Goal: Task Accomplishment & Management: Complete application form

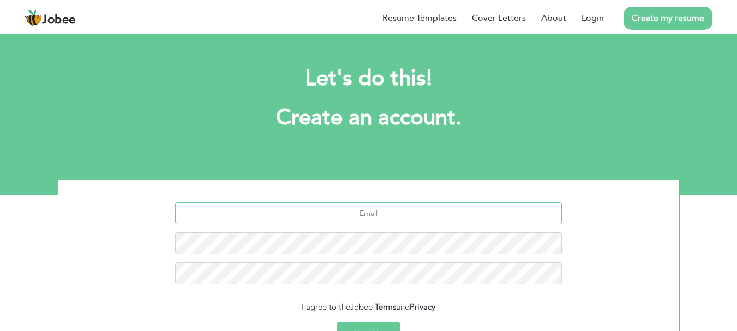
click at [402, 217] on input "text" at bounding box center [368, 213] width 387 height 22
type input "[EMAIL_ADDRESS][DOMAIN_NAME]"
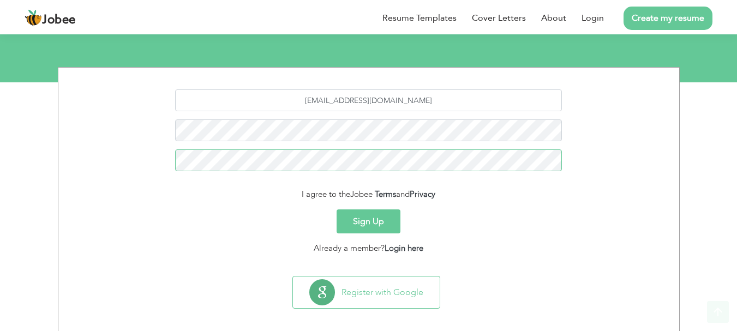
scroll to position [122, 0]
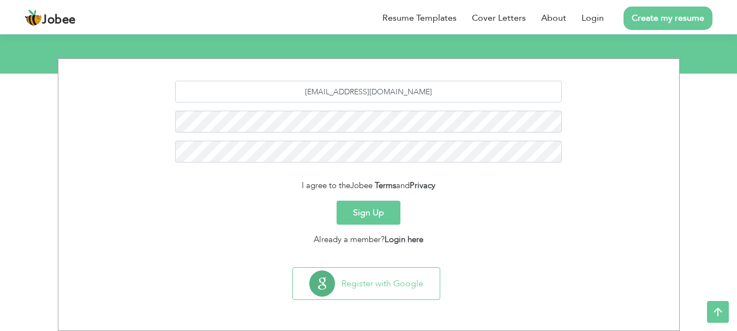
click at [388, 212] on button "Sign Up" at bounding box center [368, 213] width 64 height 24
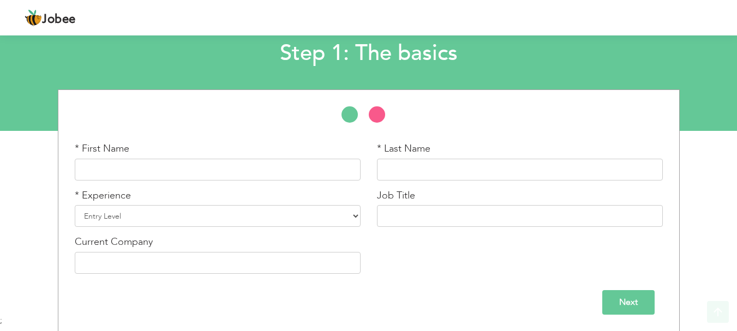
scroll to position [65, 0]
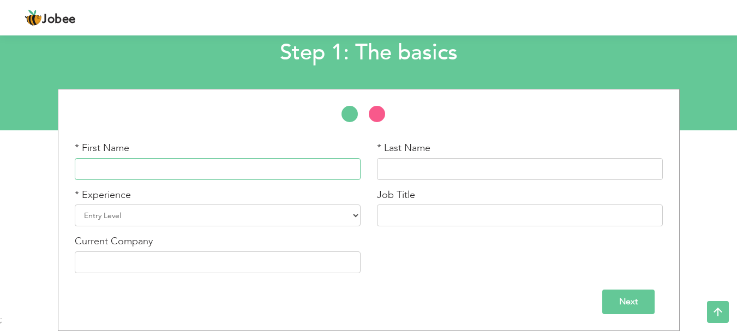
click at [266, 169] on input "text" at bounding box center [218, 169] width 286 height 22
click at [261, 166] on input "[PERSON_NAME]" at bounding box center [218, 169] width 286 height 22
type input "[PERSON_NAME]"
select select "3"
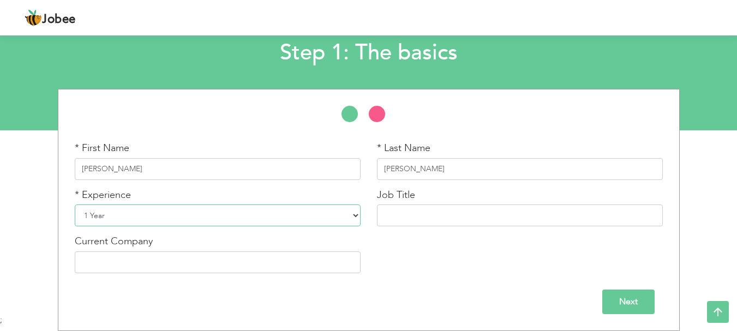
click at [75, 205] on select "Entry Level Less than 1 Year 1 Year 2 Years 3 Years 4 Years 5 Years 6 Years 7 Y…" at bounding box center [218, 216] width 286 height 22
click at [646, 309] on input "Next" at bounding box center [628, 302] width 52 height 25
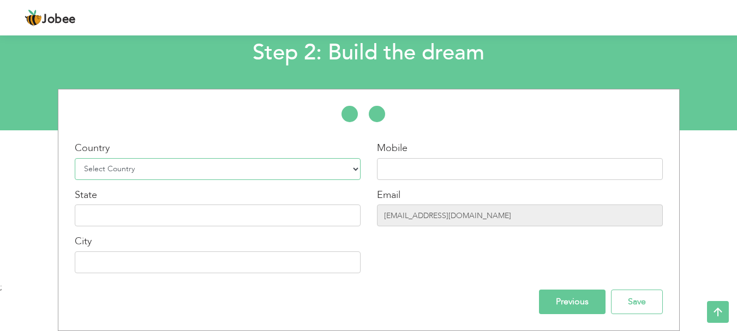
click at [180, 165] on select "Select Country [GEOGRAPHIC_DATA] [GEOGRAPHIC_DATA] [GEOGRAPHIC_DATA] [US_STATE]…" at bounding box center [218, 169] width 286 height 22
select select "166"
click at [75, 158] on select "Select Country [GEOGRAPHIC_DATA] [GEOGRAPHIC_DATA] [GEOGRAPHIC_DATA] [US_STATE]…" at bounding box center [218, 169] width 286 height 22
type input "[PERSON_NAME] [PERSON_NAME]"
click at [176, 266] on input "text" at bounding box center [218, 262] width 286 height 22
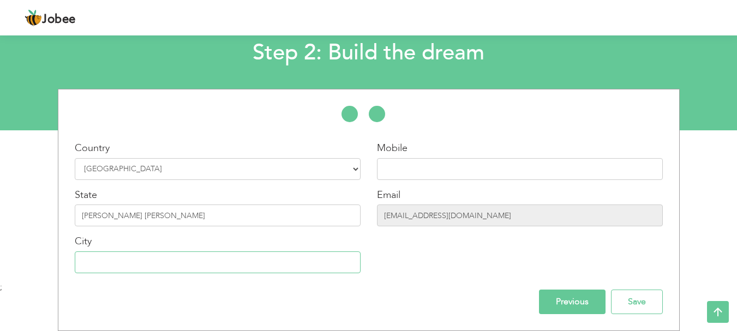
type input "S"
type input "SA Gardens"
click at [476, 169] on input "text" at bounding box center [520, 169] width 286 height 22
type input "0333045011"
click at [640, 298] on input "Save" at bounding box center [637, 302] width 52 height 25
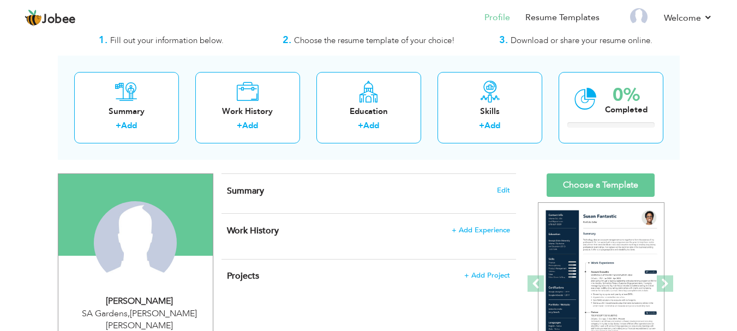
scroll to position [55, 0]
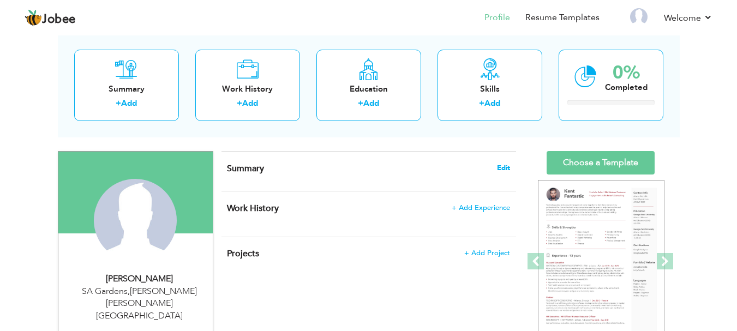
click at [506, 167] on span "Edit" at bounding box center [503, 168] width 13 height 8
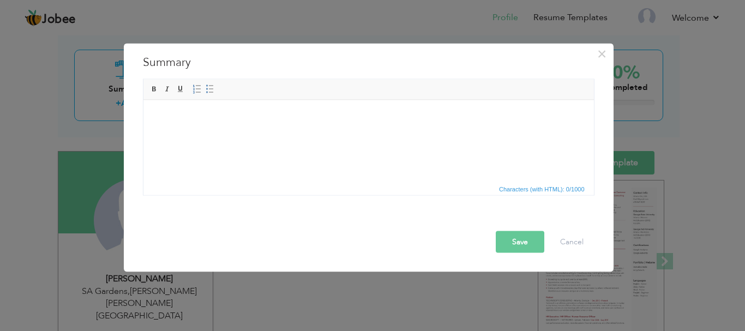
paste body
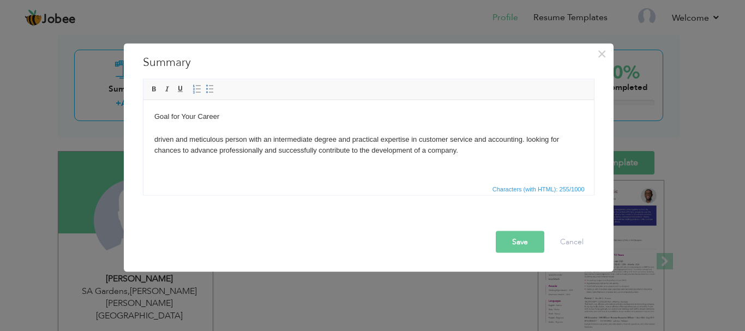
click at [225, 112] on body "Goal for Your Career driven and meticulous person with an intermediate degree a…" at bounding box center [368, 133] width 429 height 45
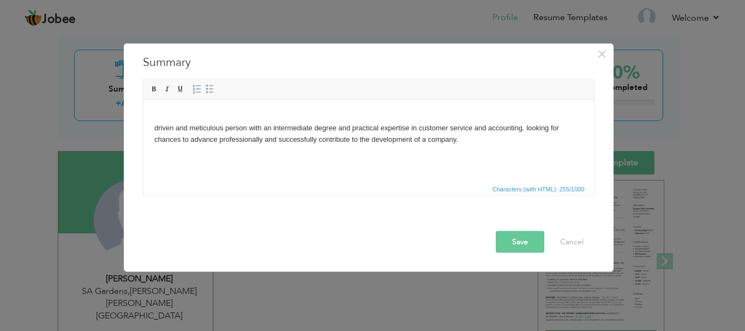
click at [519, 240] on button "Save" at bounding box center [520, 242] width 49 height 22
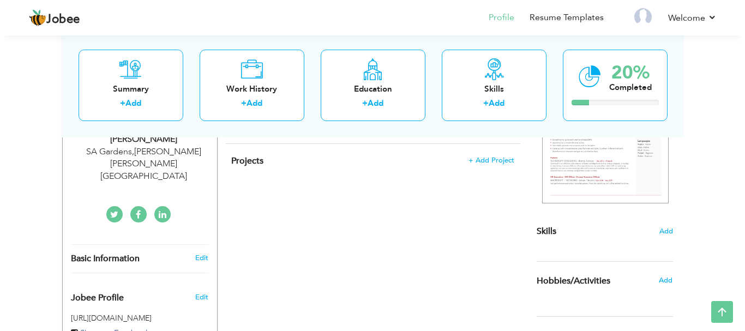
scroll to position [273, 0]
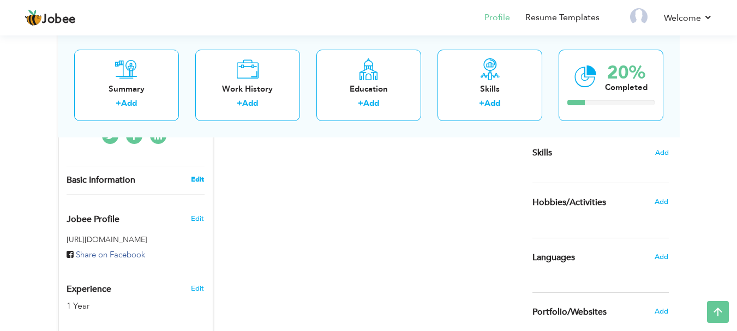
click at [197, 175] on link "Edit" at bounding box center [197, 180] width 13 height 10
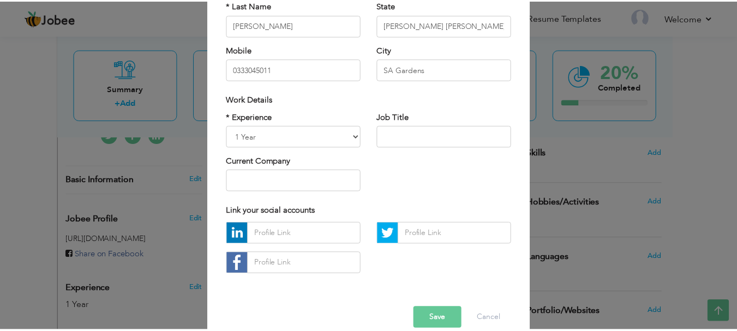
scroll to position [159, 0]
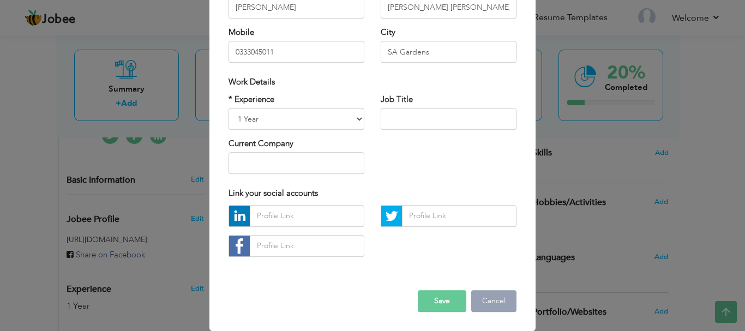
click at [508, 302] on button "Cancel" at bounding box center [493, 301] width 45 height 22
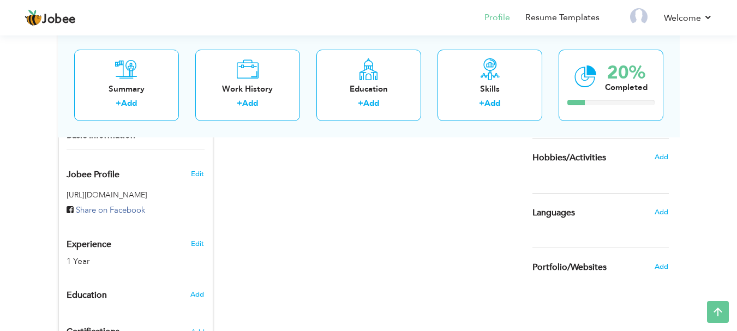
scroll to position [327, 0]
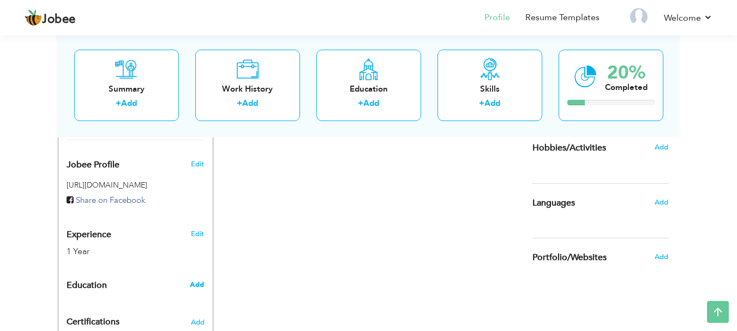
click at [197, 280] on span "Add" at bounding box center [197, 285] width 14 height 10
radio input "true"
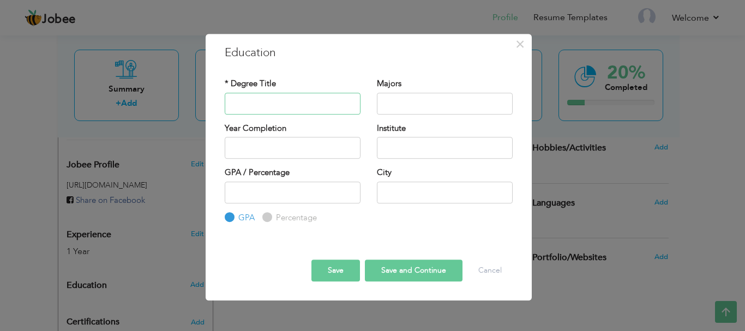
click at [326, 106] on input "text" at bounding box center [293, 104] width 136 height 22
type input "Intermediate"
click at [423, 99] on input "text" at bounding box center [445, 104] width 136 height 22
type input "a"
type input "l"
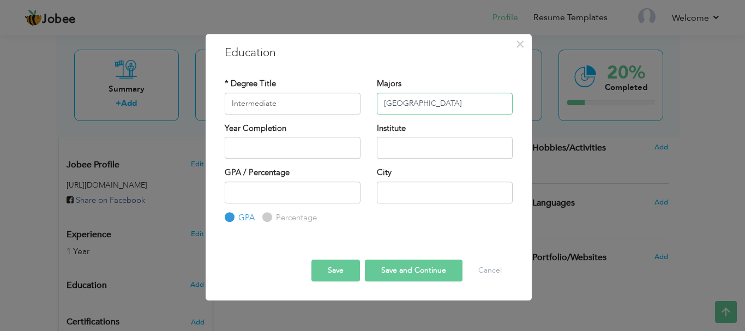
type input "Lahore"
click at [418, 148] on input "text" at bounding box center [445, 148] width 136 height 22
type input "O"
type input "Punjab College"
click at [453, 194] on input "text" at bounding box center [445, 193] width 136 height 22
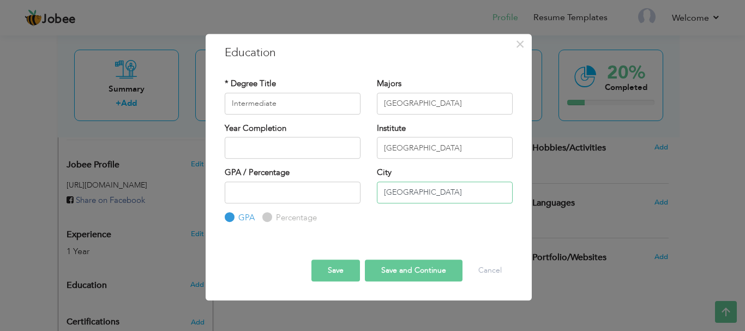
type input "Lahore"
click at [436, 269] on button "Save and Continue" at bounding box center [414, 271] width 98 height 22
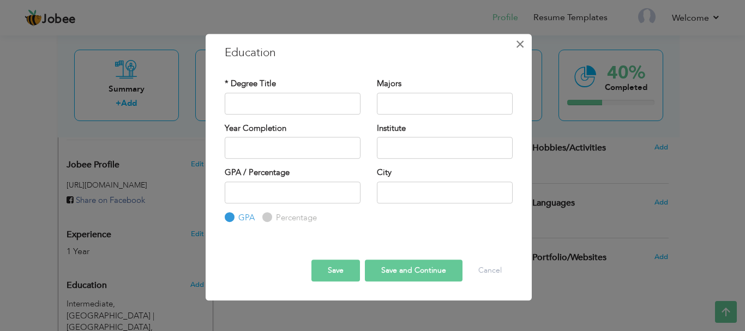
click at [520, 47] on span "×" at bounding box center [519, 44] width 9 height 20
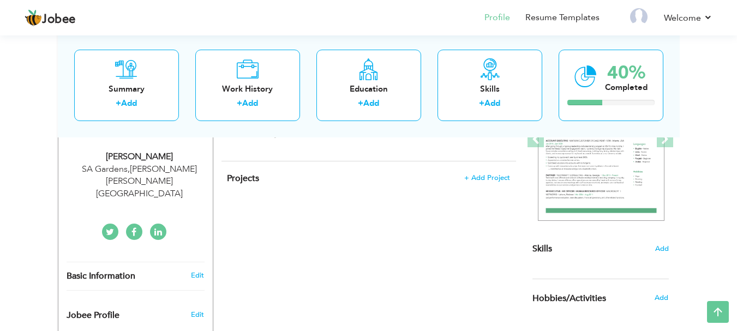
scroll to position [273, 0]
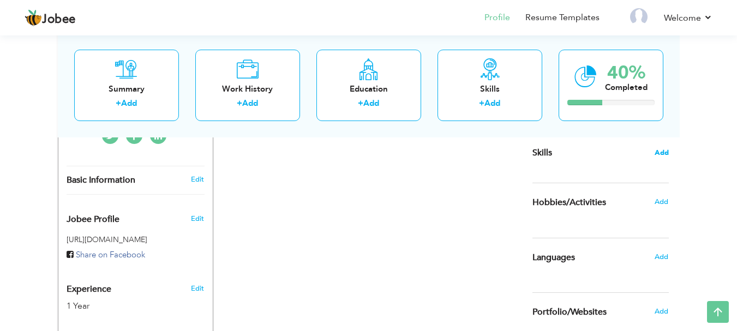
click at [658, 152] on span "Add" at bounding box center [661, 153] width 14 height 10
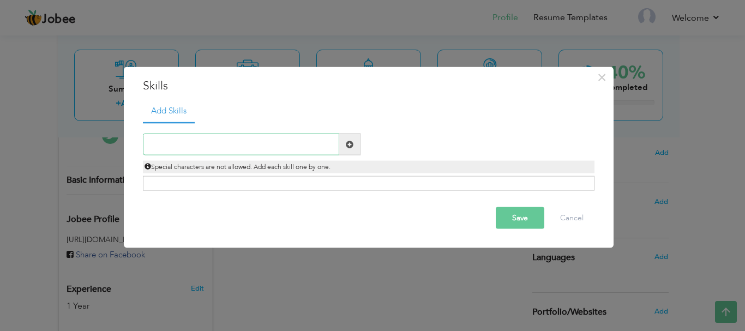
click at [268, 142] on input "text" at bounding box center [241, 145] width 196 height 22
type input "CCA"
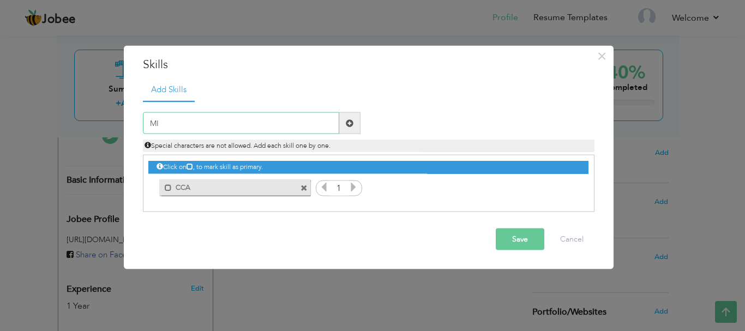
type input "M"
type input "Microsoft Office"
click at [506, 238] on button "Save" at bounding box center [520, 240] width 49 height 22
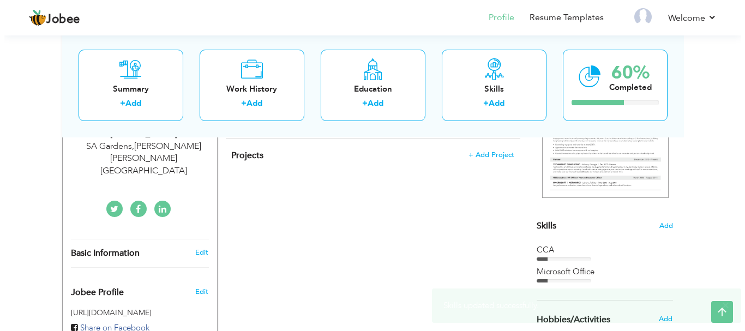
scroll to position [218, 0]
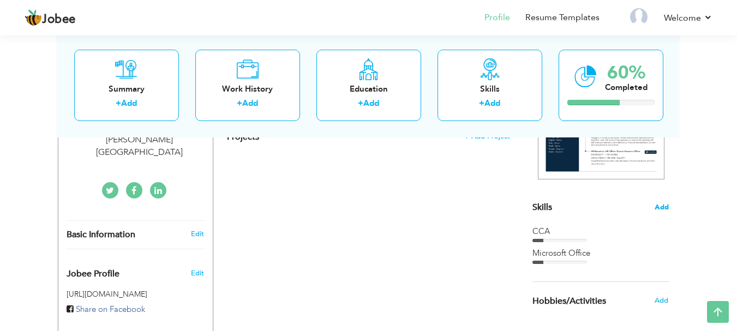
click at [666, 205] on span "Add" at bounding box center [661, 207] width 14 height 10
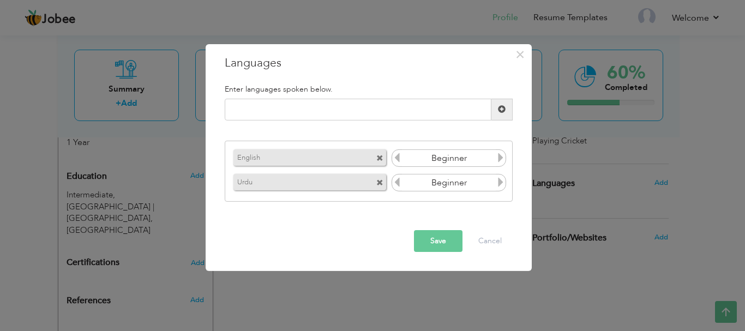
click at [501, 156] on icon at bounding box center [501, 158] width 10 height 10
click at [501, 185] on icon at bounding box center [501, 182] width 10 height 10
click at [449, 235] on button "Save" at bounding box center [438, 241] width 49 height 22
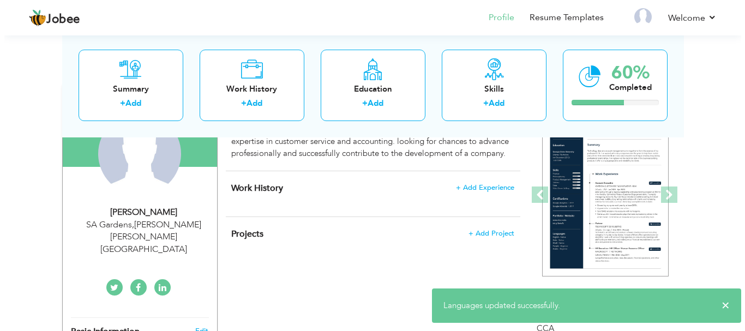
scroll to position [55, 0]
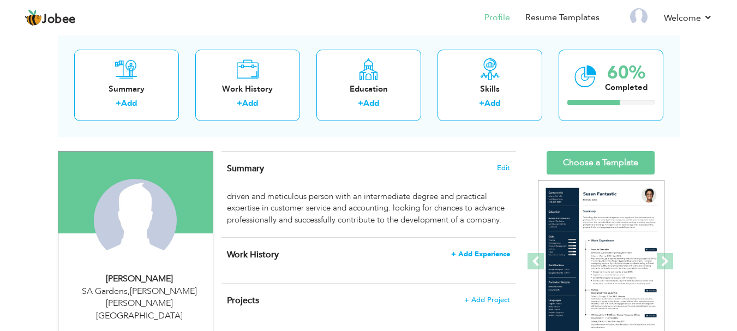
click at [491, 252] on span "+ Add Experience" at bounding box center [480, 254] width 59 height 8
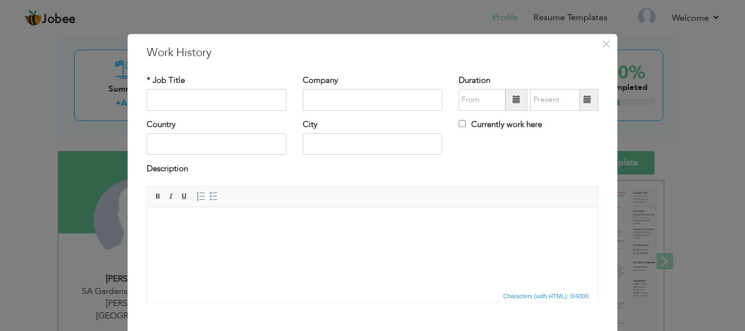
click at [181, 226] on body at bounding box center [372, 223] width 429 height 11
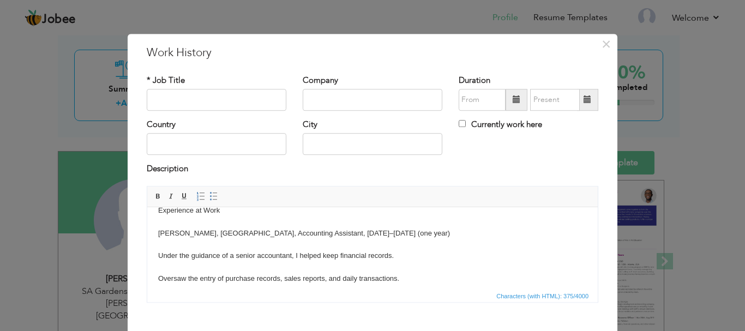
scroll to position [0, 0]
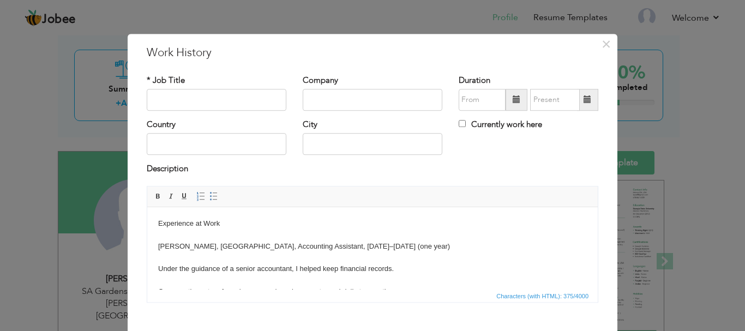
click at [161, 262] on body "Experience at Work Haji Rice Mills, Kanoke, Accounting Assistant, January 2023–…" at bounding box center [372, 269] width 429 height 102
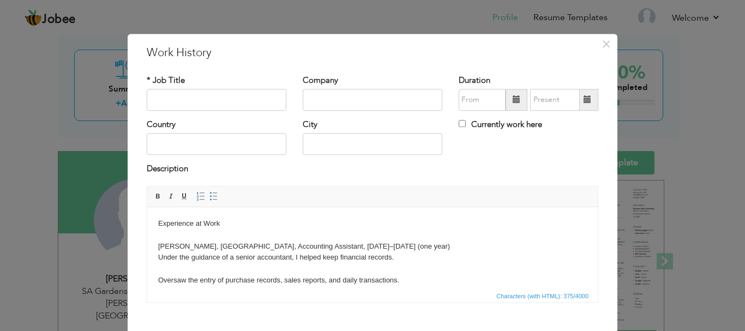
click at [166, 269] on body "Experience at Work Haji Rice Mills, Kanoke, Accounting Assistant, January 2023–…" at bounding box center [372, 263] width 429 height 91
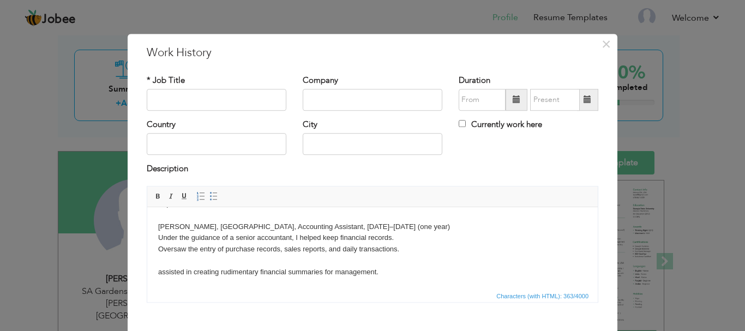
click at [183, 260] on body "Experience at Work Haji Rice Mills, Kanoke, Accounting Assistant, January 2023–…" at bounding box center [372, 238] width 429 height 80
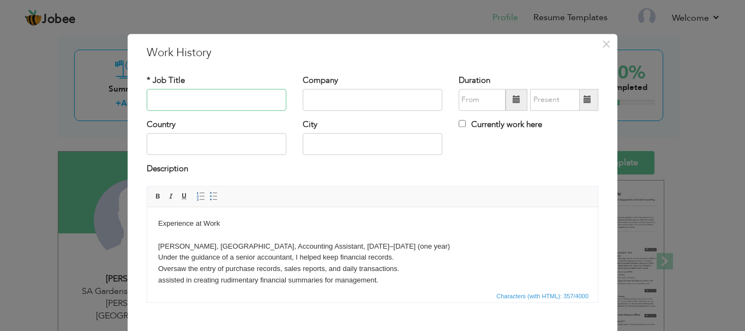
click at [213, 96] on input "text" at bounding box center [217, 100] width 140 height 22
type input "Accounting"
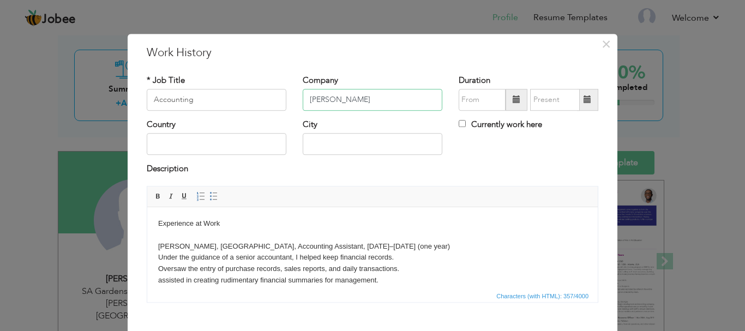
type input "[PERSON_NAME]"
click at [181, 147] on input "text" at bounding box center [217, 145] width 140 height 22
type input "[GEOGRAPHIC_DATA]"
click at [377, 145] on input "muridke" at bounding box center [373, 145] width 140 height 22
type input "m"
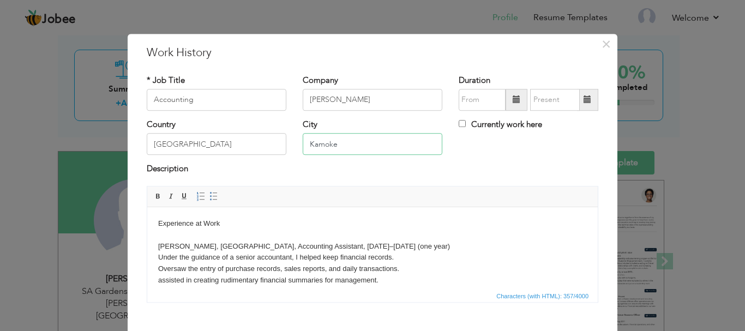
type input "Kamoke"
click at [237, 223] on body "Experience at Work Haji Rice Mills, Kanoke, Accounting Assistant, January 2023–…" at bounding box center [372, 252] width 429 height 68
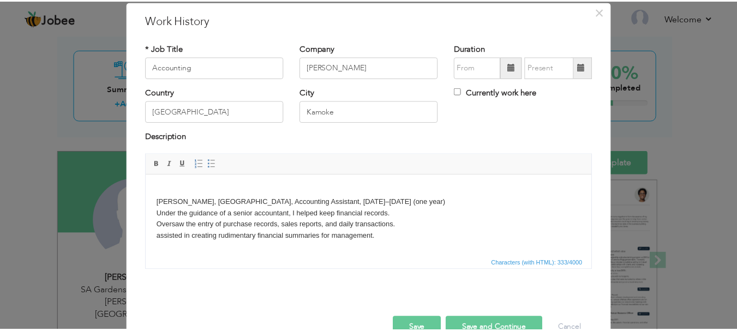
scroll to position [60, 0]
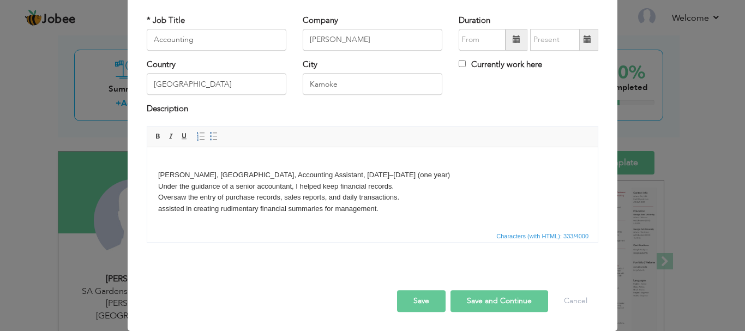
click at [422, 304] on button "Save" at bounding box center [421, 301] width 49 height 22
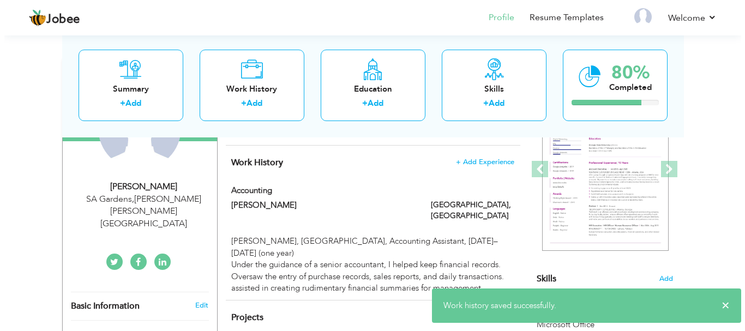
scroll to position [164, 0]
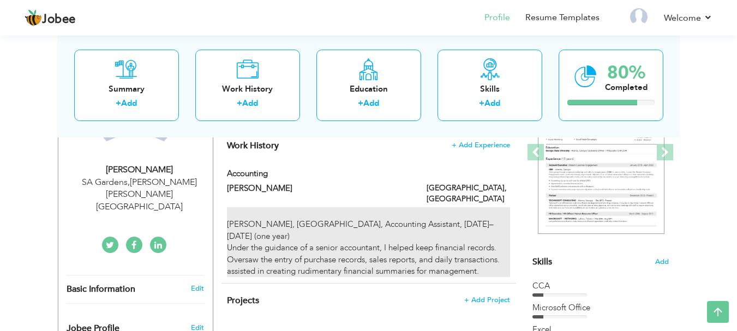
click at [449, 219] on div "Haji Rice Mills, Kanoke, Accounting Assistant, January 2023–January 2024 (one y…" at bounding box center [368, 242] width 282 height 70
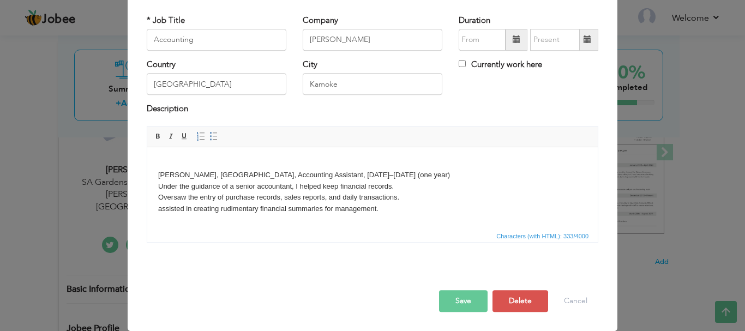
scroll to position [0, 0]
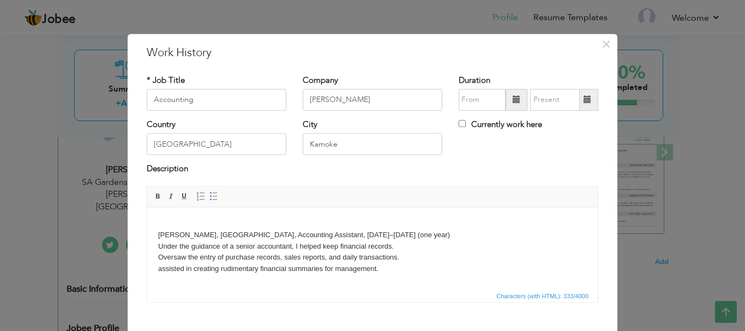
click at [436, 235] on body "Haji Rice Mills, Kanoke, Accounting Assistant, January 2023–January 2024 (one y…" at bounding box center [372, 246] width 429 height 57
click at [394, 233] on body "Haji Rice Mills, Kanoke, Accounting Assistant, January 2023–January 2024 (one y…" at bounding box center [372, 246] width 429 height 57
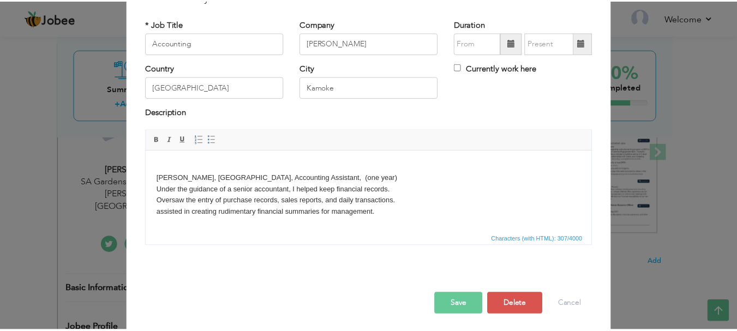
scroll to position [60, 0]
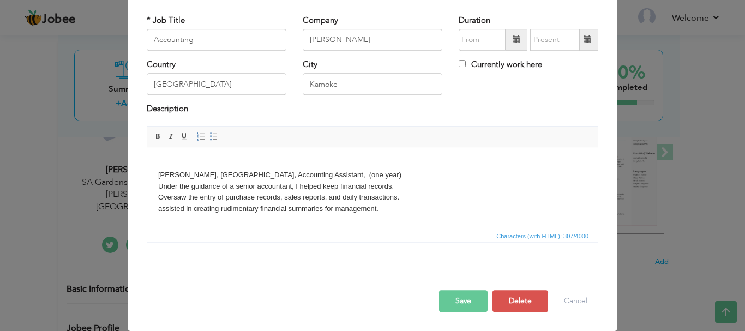
click at [459, 304] on button "Save" at bounding box center [463, 301] width 49 height 22
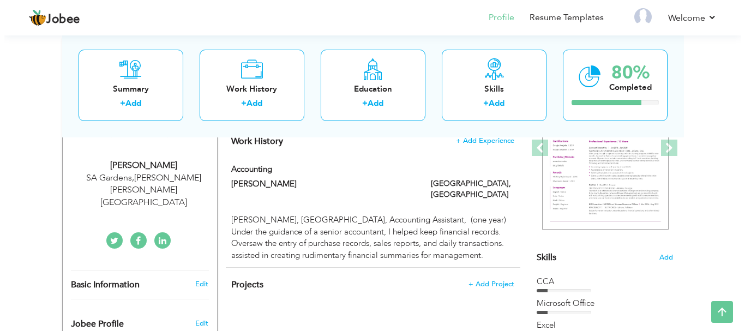
scroll to position [109, 0]
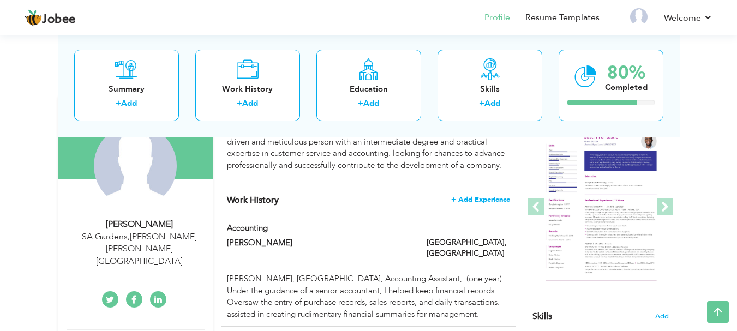
click at [485, 200] on span "+ Add Experience" at bounding box center [480, 200] width 59 height 8
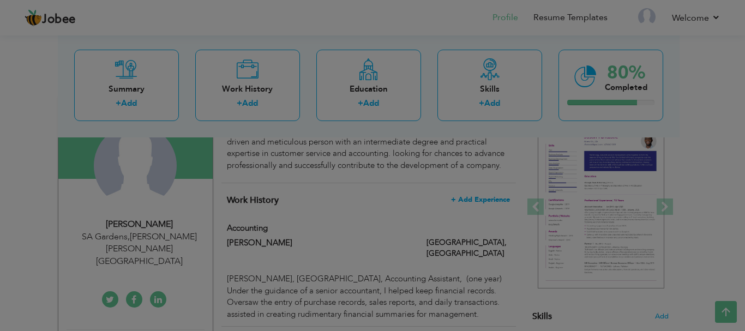
scroll to position [0, 0]
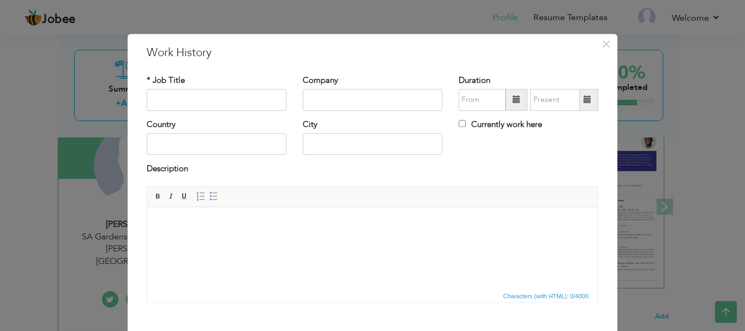
click at [202, 225] on body at bounding box center [372, 223] width 429 height 11
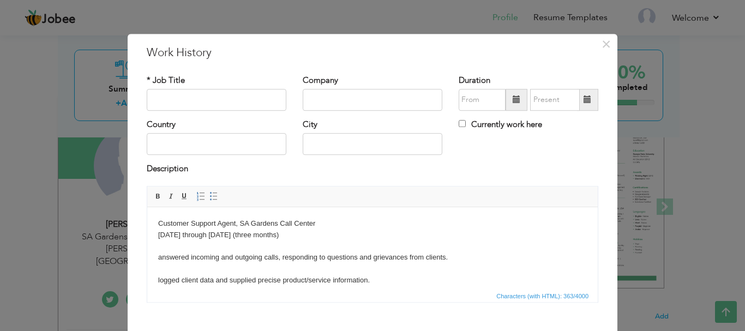
click at [170, 244] on body "Customer Support Agent, SA Gardens Call Center February through May of 2024 (th…" at bounding box center [372, 263] width 429 height 91
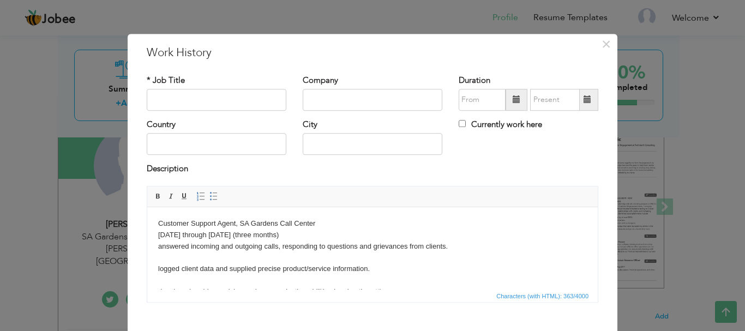
click at [176, 252] on body "Customer Support Agent, SA Gardens Call Center February through May of 2024 (th…" at bounding box center [372, 258] width 429 height 80
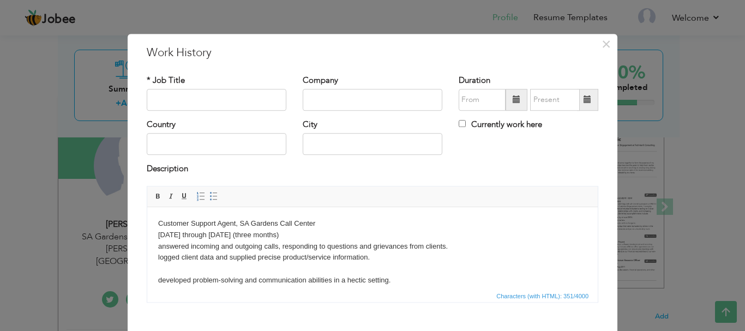
click at [182, 266] on body "Customer Support Agent, SA Gardens Call Center February through May of 2024 (th…" at bounding box center [372, 252] width 429 height 68
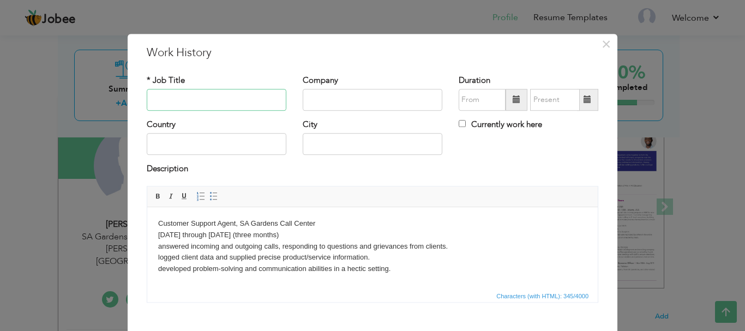
click at [221, 97] on input "text" at bounding box center [217, 100] width 140 height 22
type input "c"
type input "Ca"
type input "Call Agent"
type input "Ahsan Enterprises"
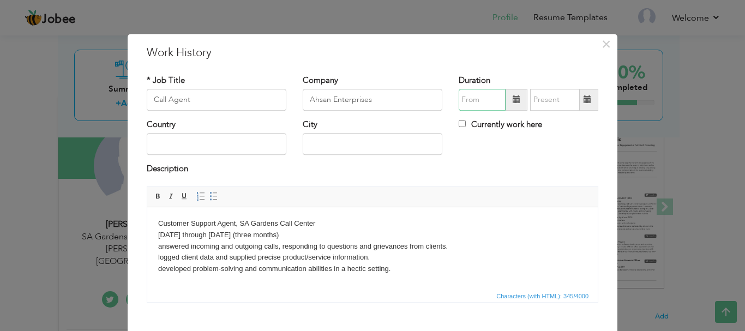
type input "09/2025"
click at [193, 147] on input "text" at bounding box center [217, 145] width 140 height 22
type input "[GEOGRAPHIC_DATA]"
type input "muridke"
click at [378, 146] on input "muridke" at bounding box center [373, 145] width 140 height 22
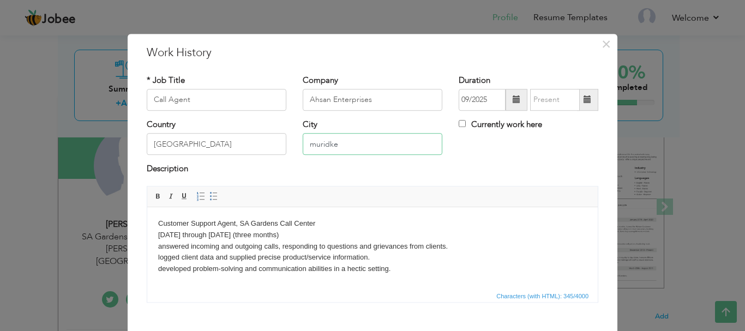
click at [378, 146] on input "muridke" at bounding box center [373, 145] width 140 height 22
type input "s"
type input "[PERSON_NAME] [PERSON_NAME]"
click at [489, 99] on input "09/2025" at bounding box center [482, 100] width 47 height 22
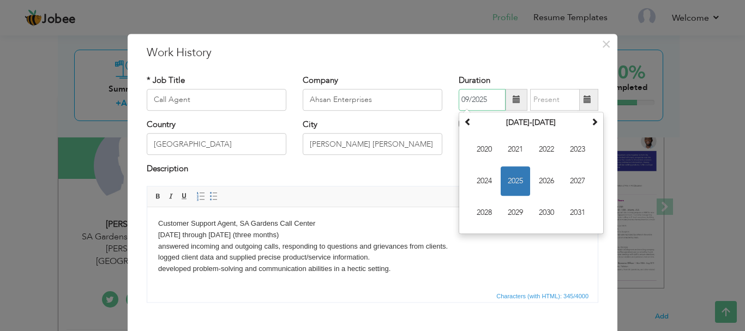
click at [489, 98] on input "09/2025" at bounding box center [482, 100] width 47 height 22
click at [490, 97] on input "09/2025" at bounding box center [482, 100] width 47 height 22
type input "0"
click at [591, 121] on span at bounding box center [595, 122] width 8 height 8
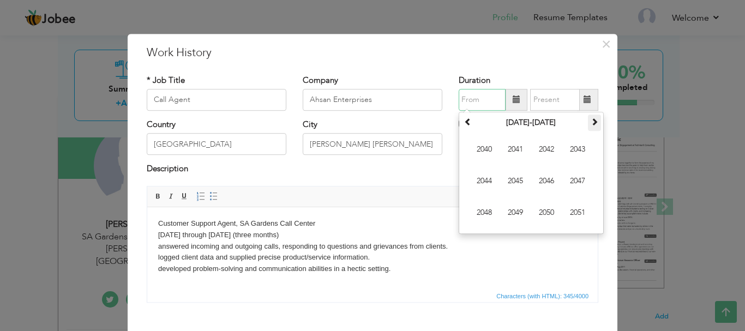
click at [591, 121] on span at bounding box center [595, 122] width 8 height 8
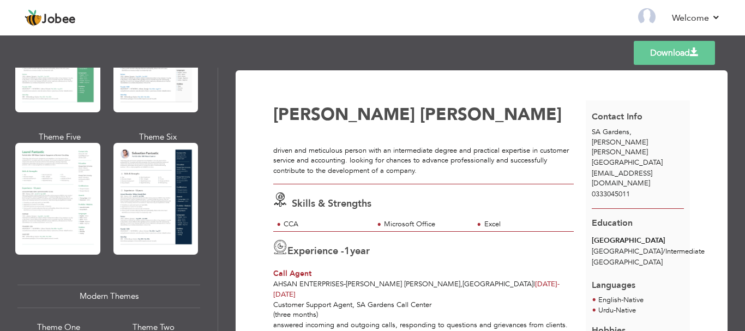
scroll to position [273, 0]
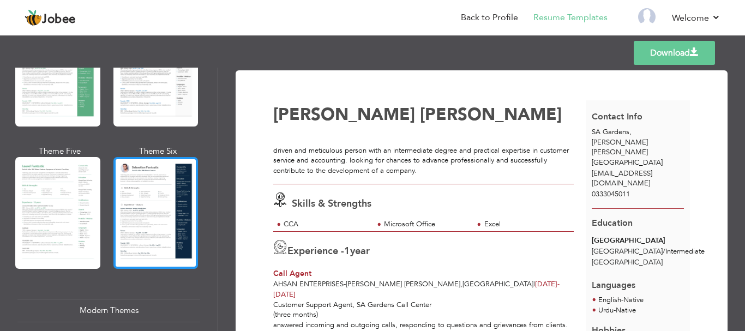
click at [157, 208] on div at bounding box center [155, 213] width 85 height 112
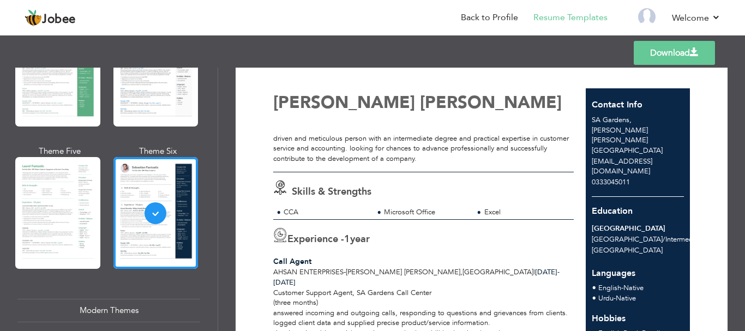
scroll to position [0, 0]
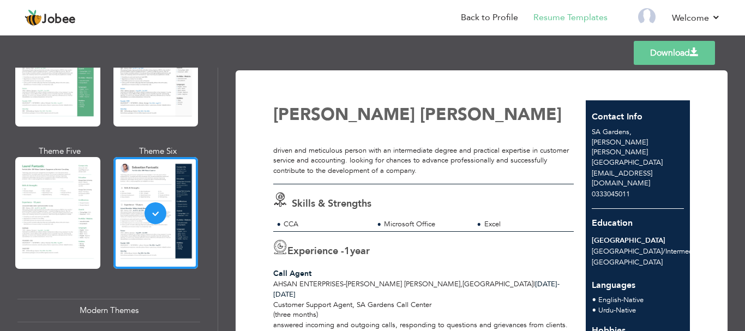
click at [689, 50] on link "Download" at bounding box center [674, 53] width 81 height 24
